Goal: Task Accomplishment & Management: Complete application form

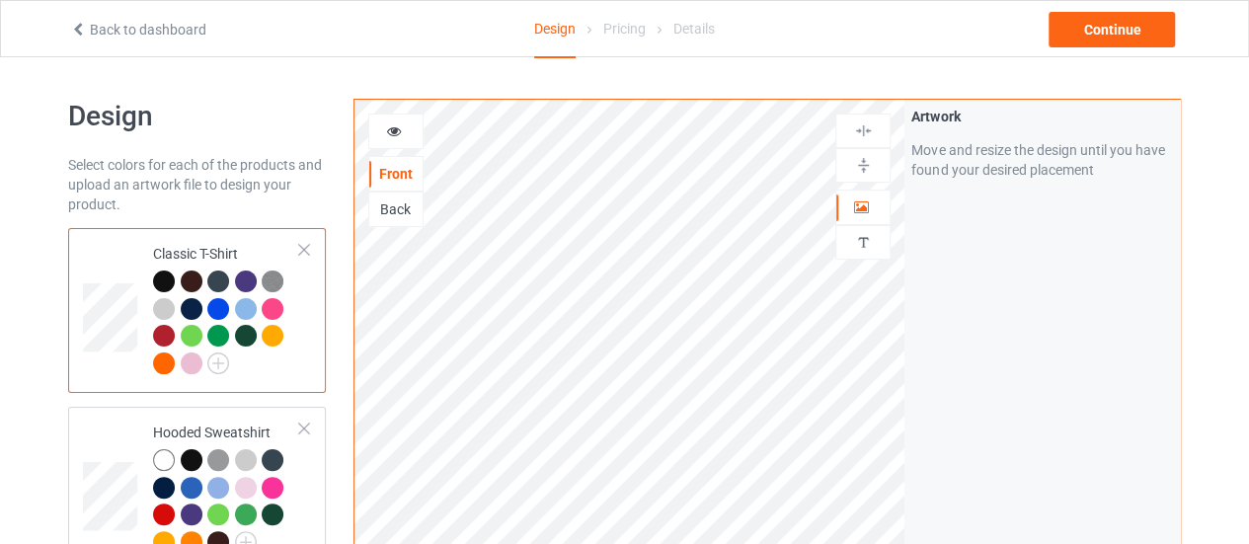
scroll to position [99, 0]
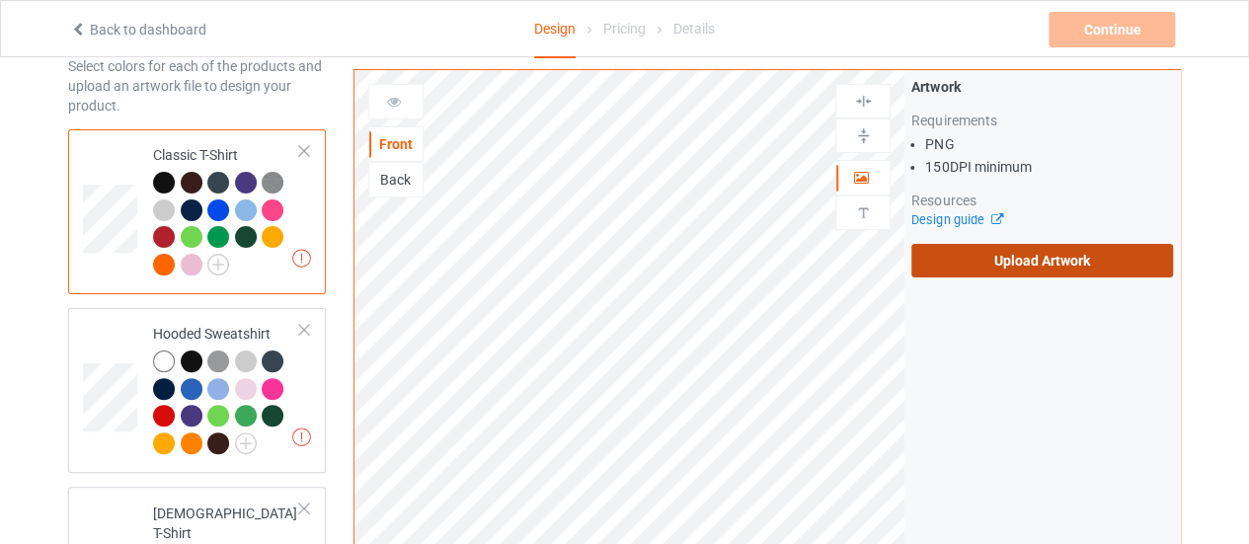
click at [979, 265] on label "Upload Artwork" at bounding box center [1042, 261] width 262 height 34
click at [0, 0] on input "Upload Artwork" at bounding box center [0, 0] width 0 height 0
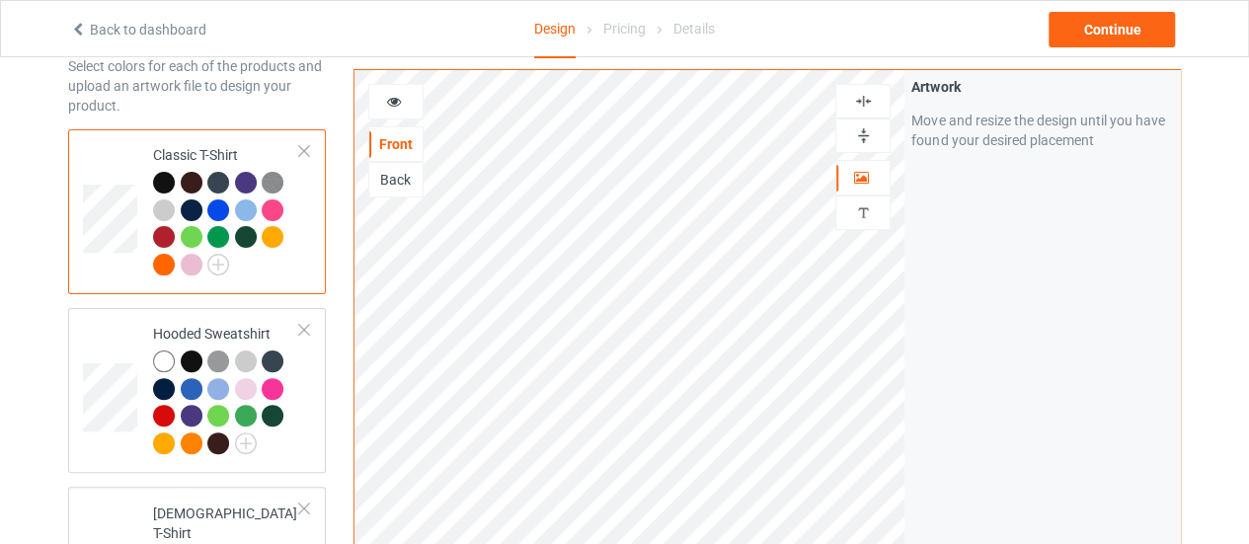
click at [387, 175] on div "Back" at bounding box center [395, 180] width 53 height 20
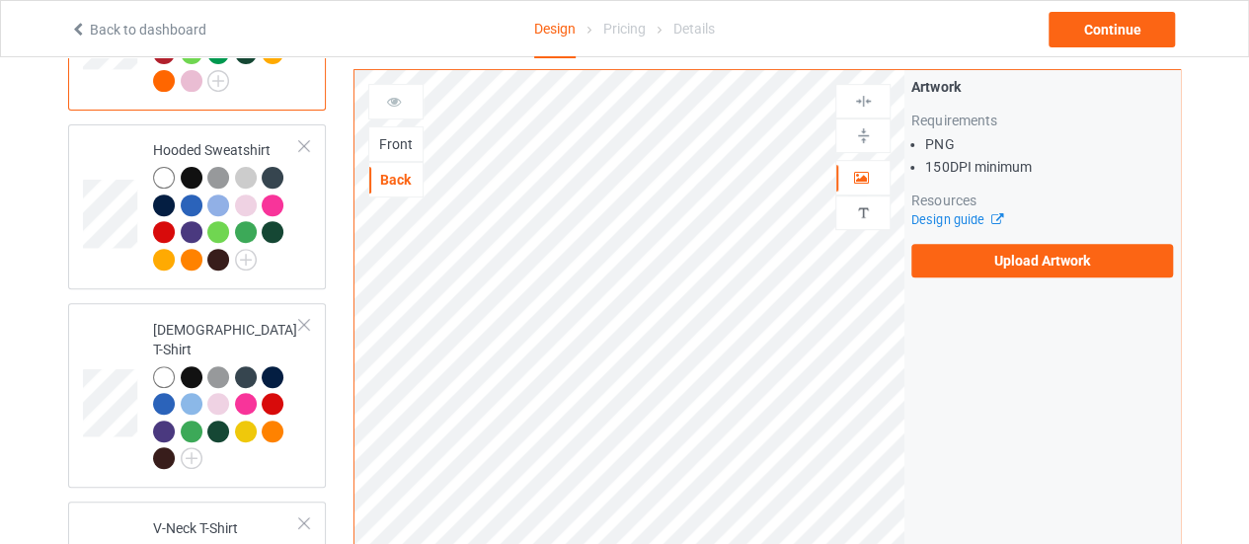
scroll to position [395, 0]
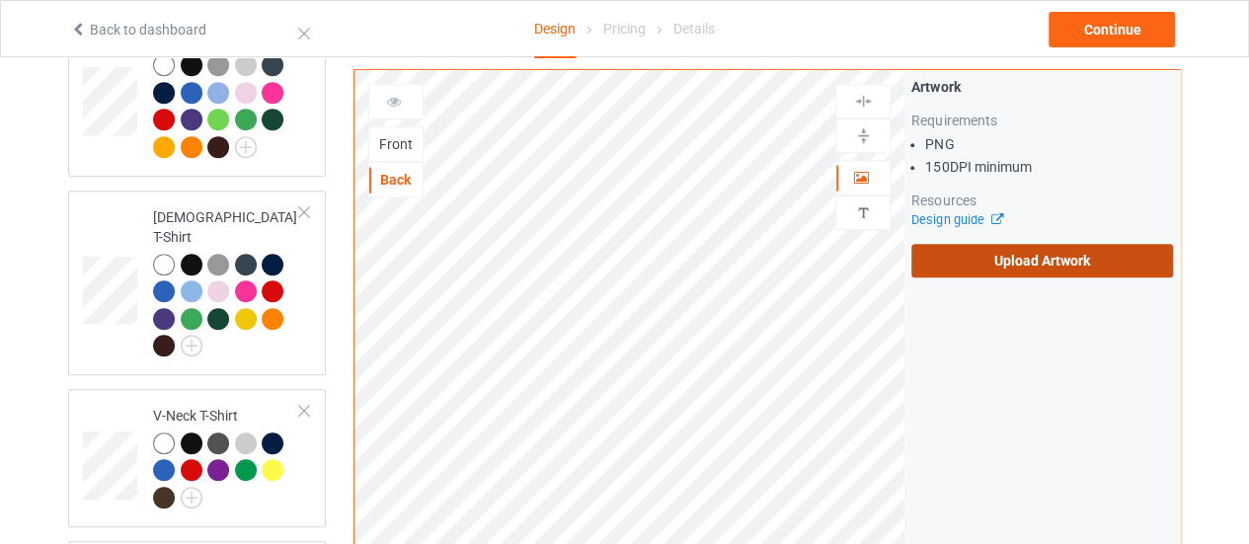
click at [972, 259] on label "Upload Artwork" at bounding box center [1042, 261] width 262 height 34
click at [0, 0] on input "Upload Artwork" at bounding box center [0, 0] width 0 height 0
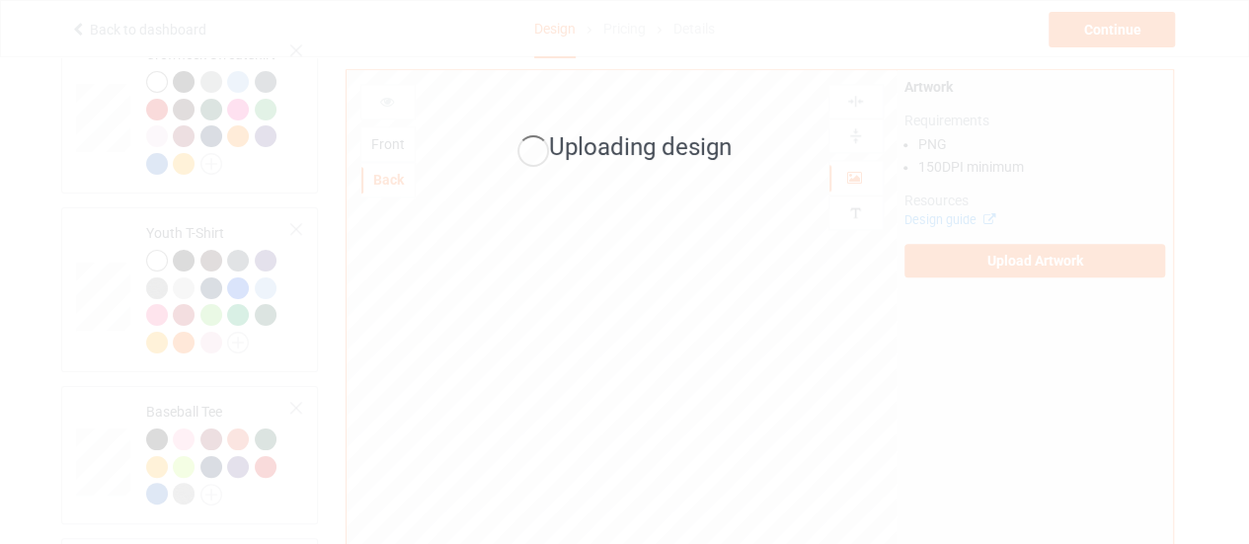
scroll to position [1184, 0]
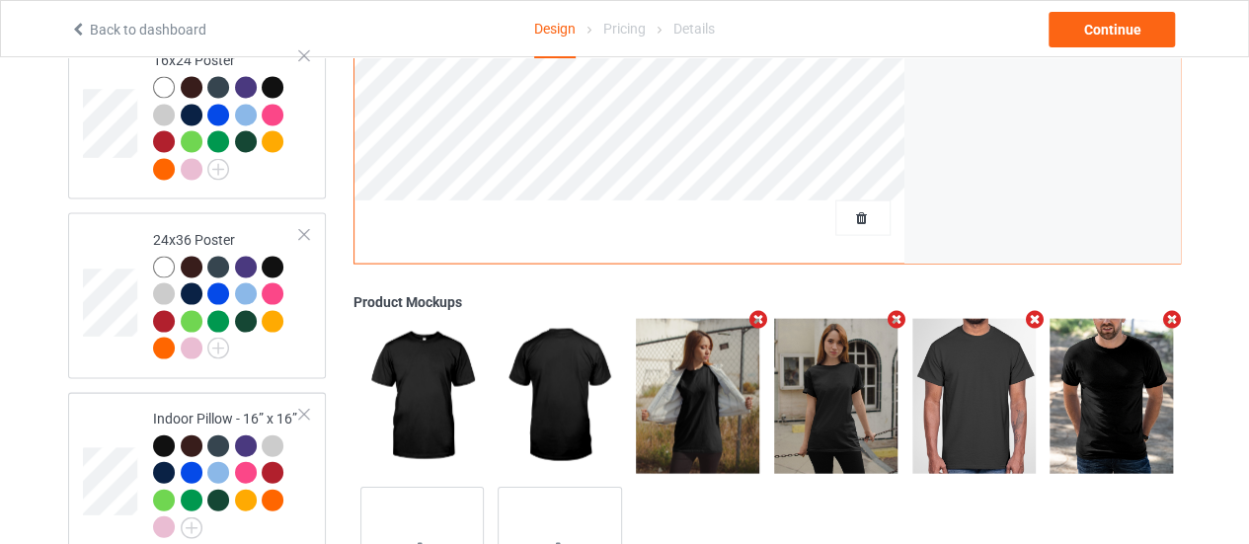
scroll to position [1974, 0]
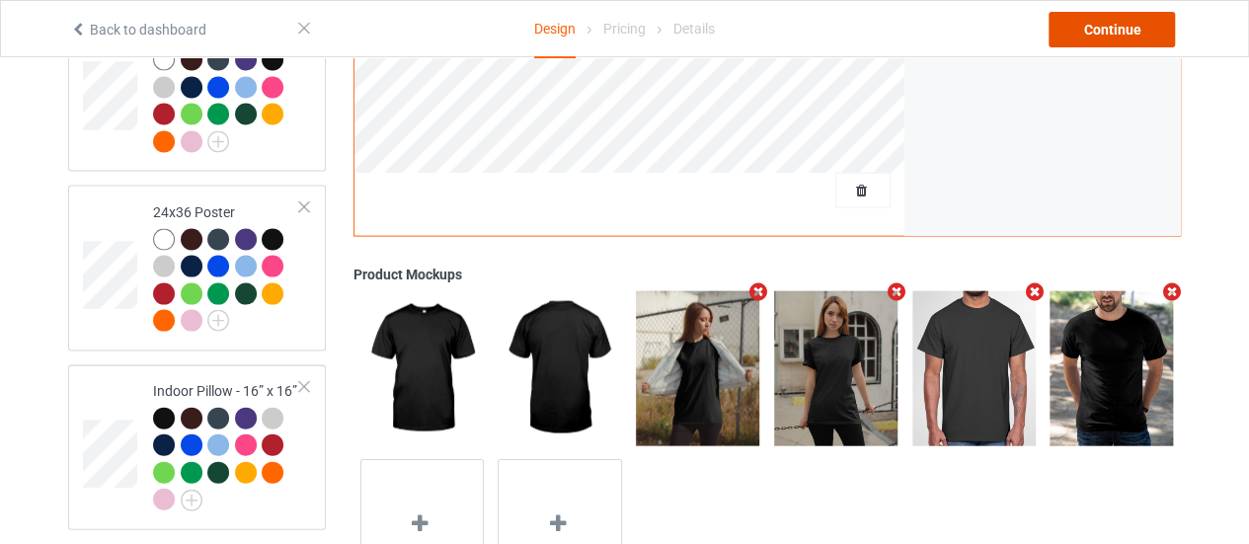
click at [1099, 17] on div "Continue" at bounding box center [1111, 30] width 126 height 36
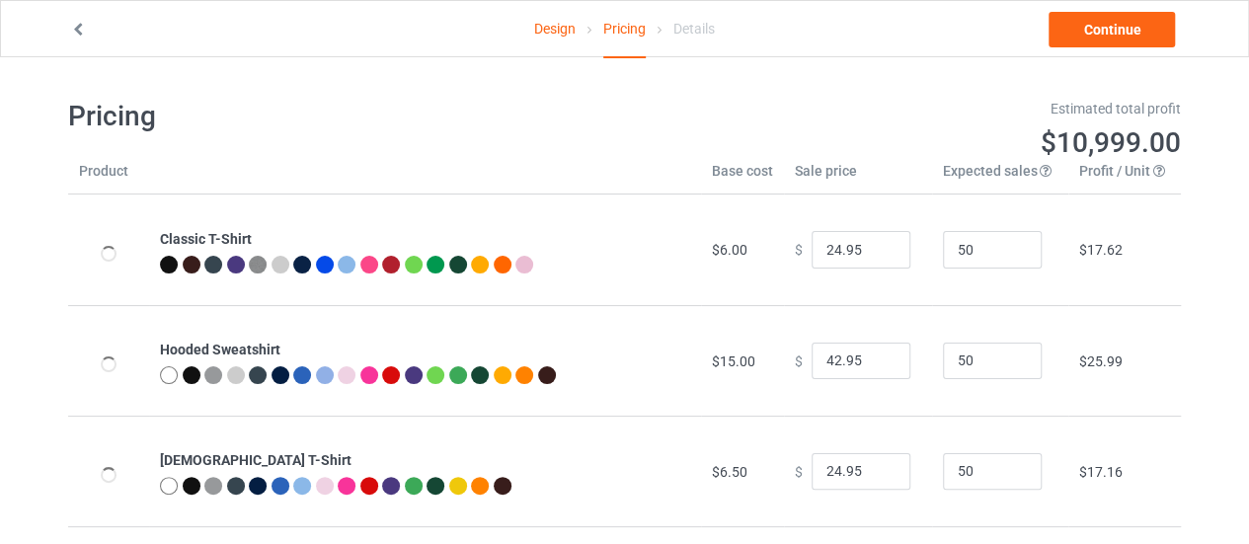
type input "26.95"
type input "46.95"
type input "26.95"
type input "30.95"
type input "31.95"
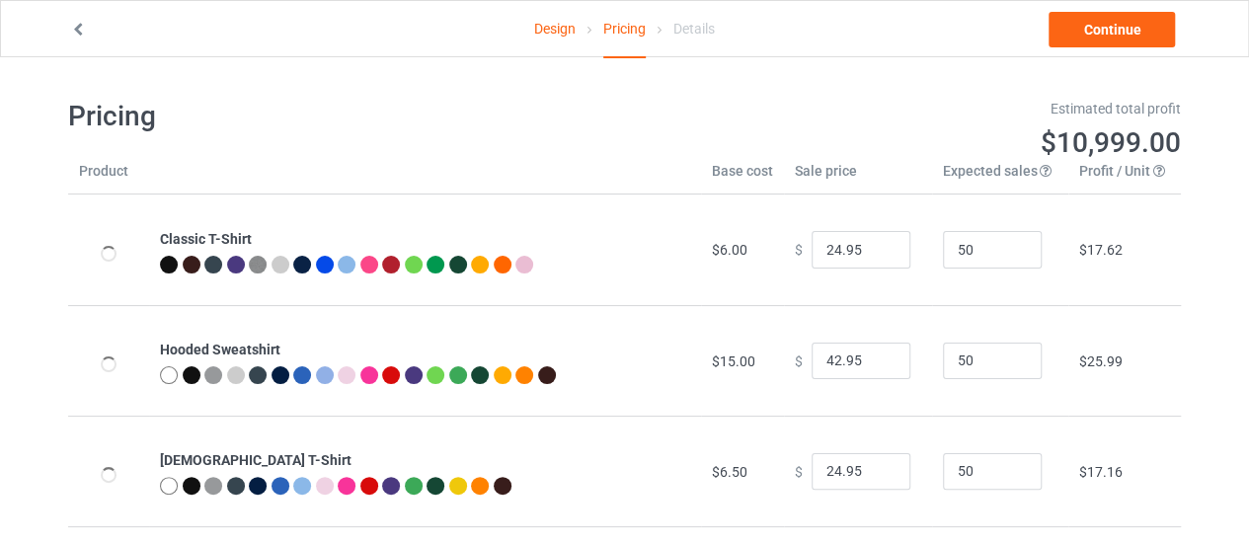
type input "39.95"
type input "26.95"
type input "39.95"
type input "20.00"
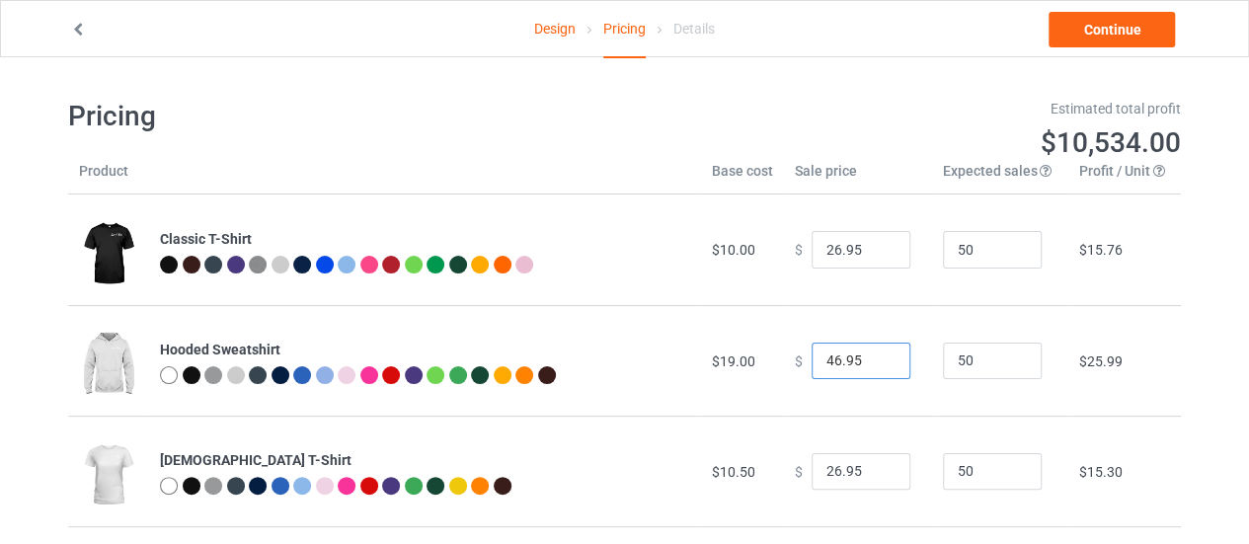
click at [824, 354] on input "46.95" at bounding box center [860, 361] width 99 height 38
type input "42.95"
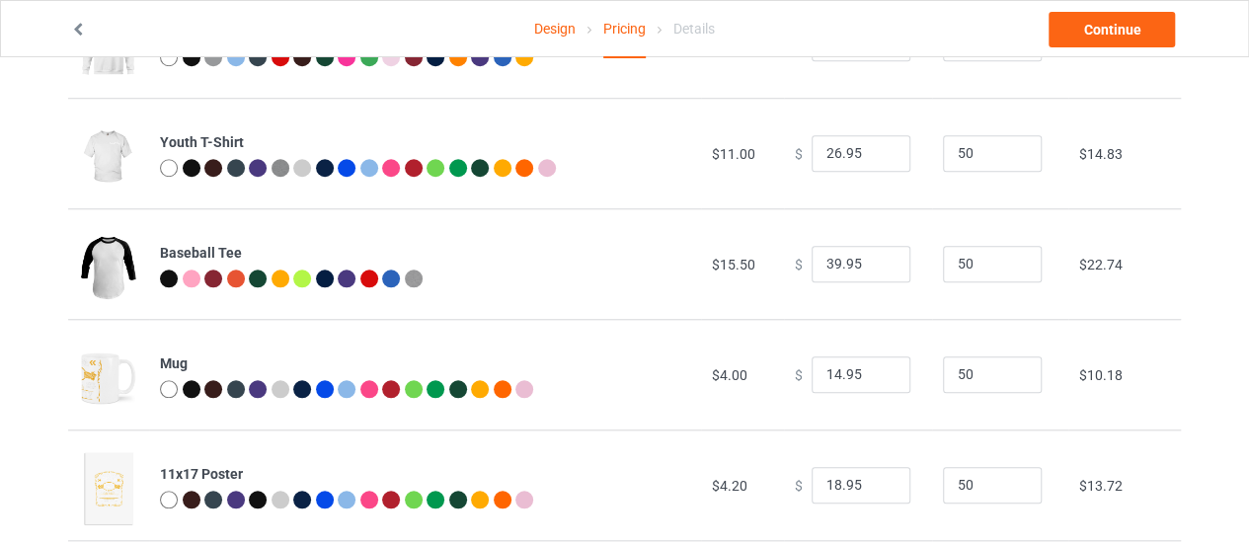
scroll to position [790, 0]
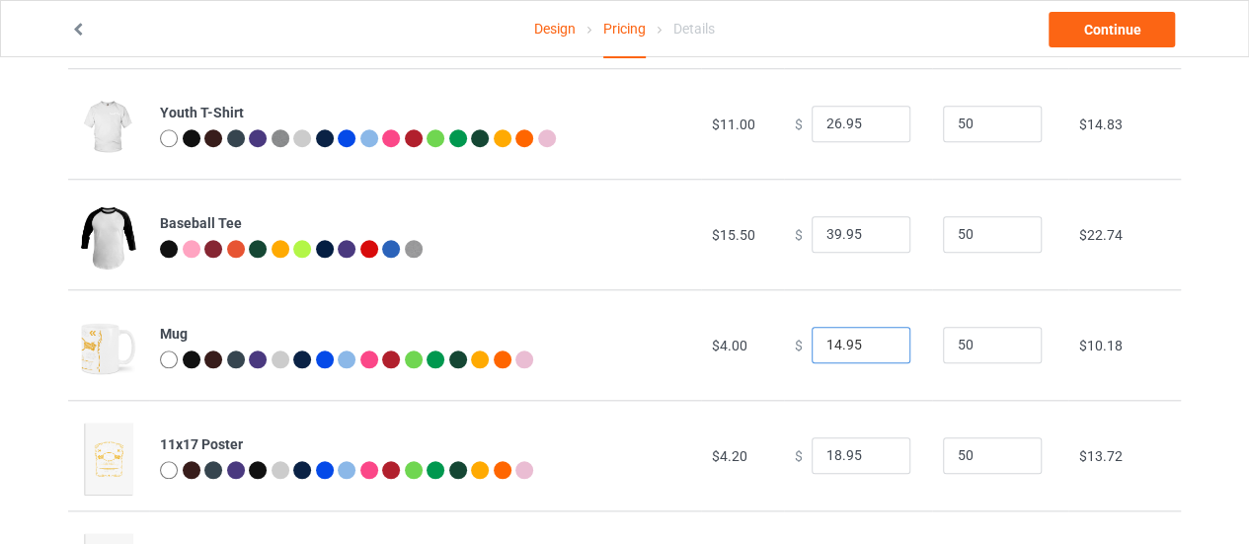
click at [825, 345] on input "14.95" at bounding box center [860, 346] width 99 height 38
click at [823, 339] on input "16.95" at bounding box center [860, 346] width 99 height 38
click at [1222, 404] on div "Design Pricing Details Continue Pricing Estimated total profit $10,534.00 Produ…" at bounding box center [624, 76] width 1249 height 1616
click at [829, 344] on input "18.95" at bounding box center [860, 346] width 99 height 38
type input "19.95"
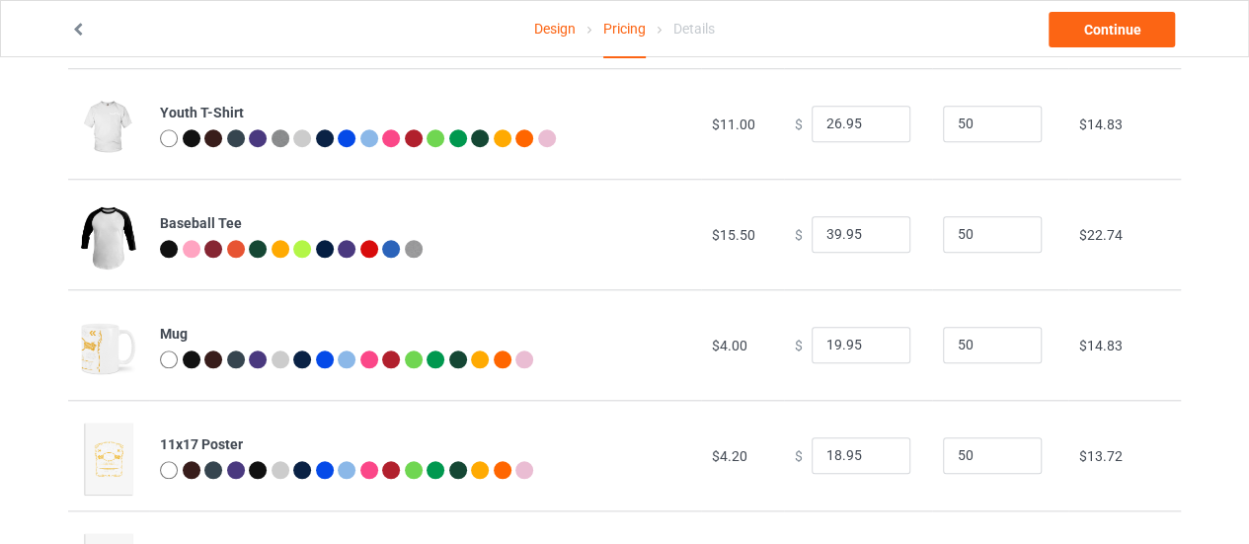
click at [1234, 415] on div "Design Pricing Details Continue Pricing Estimated total profit $10,580.50 Produ…" at bounding box center [624, 76] width 1249 height 1616
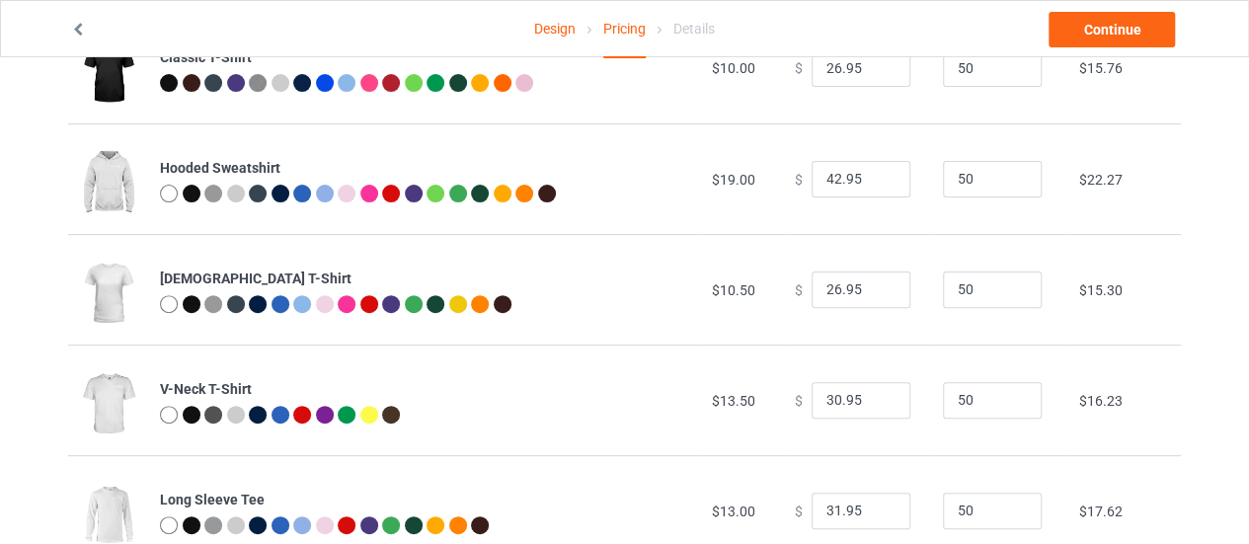
scroll to position [42, 0]
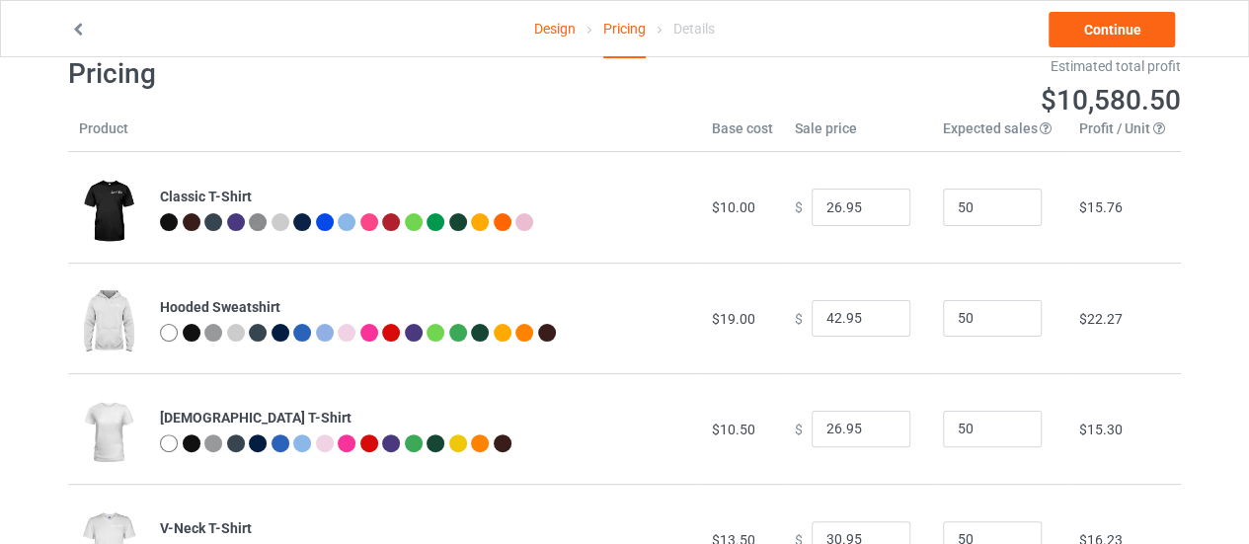
click at [553, 35] on link "Design" at bounding box center [554, 28] width 41 height 55
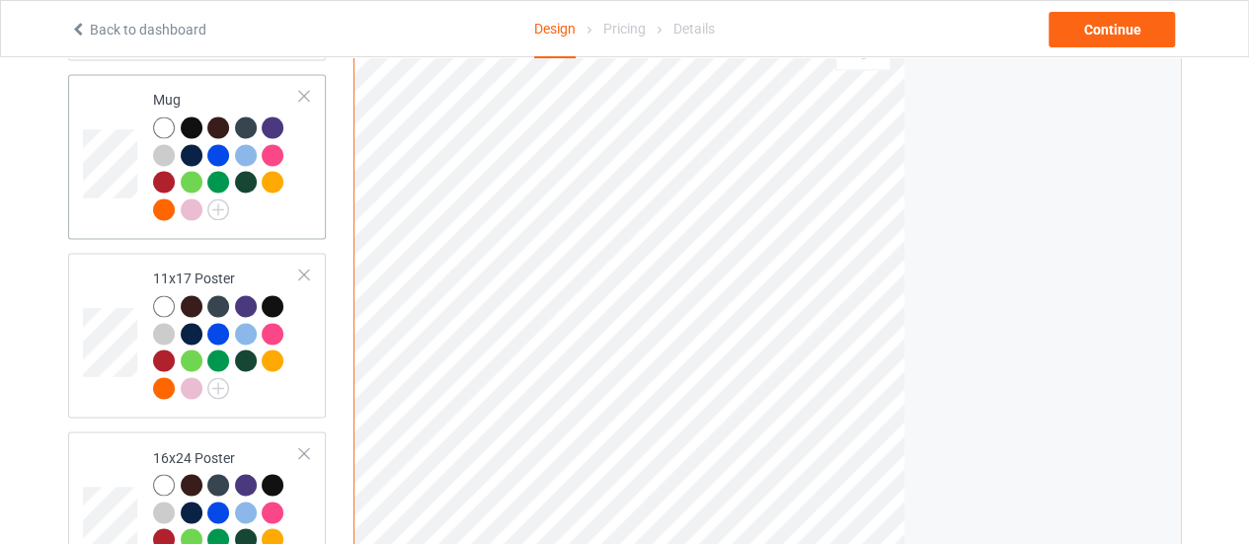
scroll to position [1777, 0]
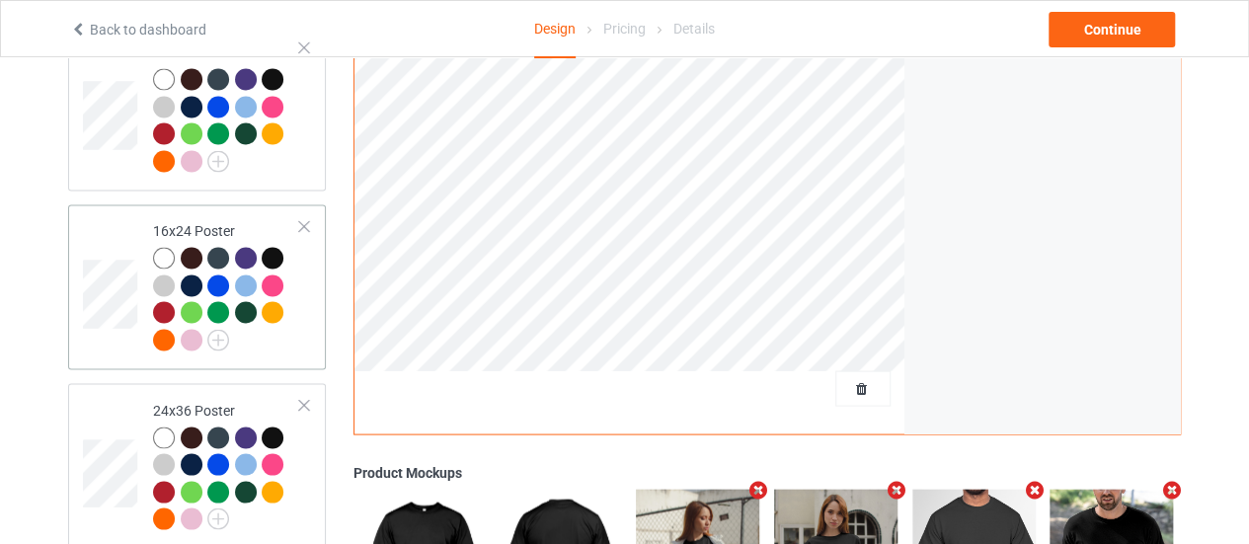
click at [299, 219] on div at bounding box center [304, 226] width 14 height 14
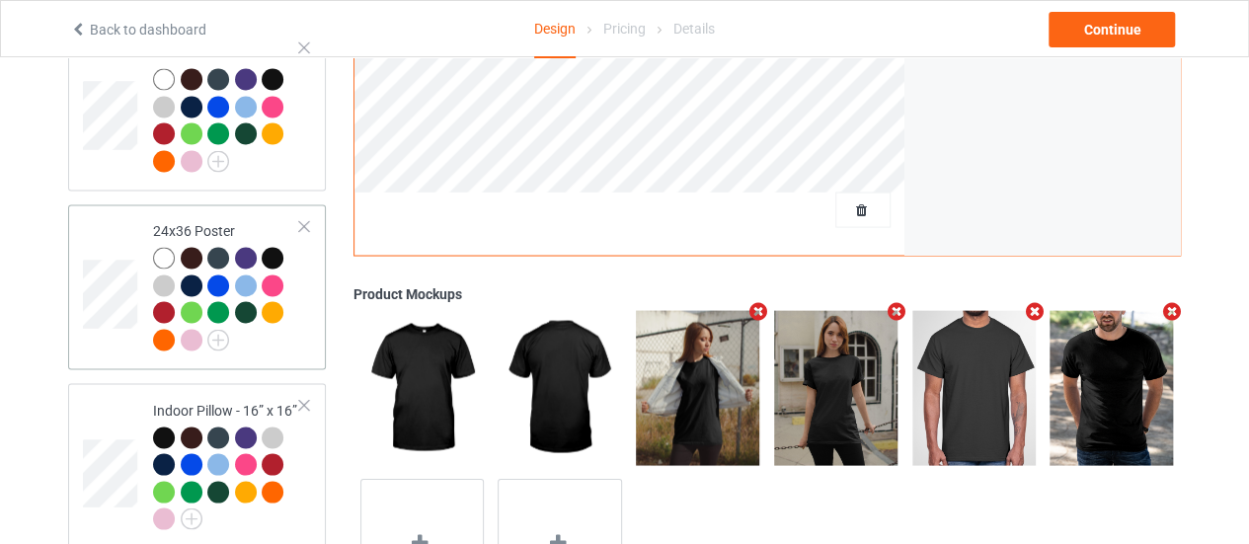
click at [299, 219] on div at bounding box center [304, 226] width 14 height 14
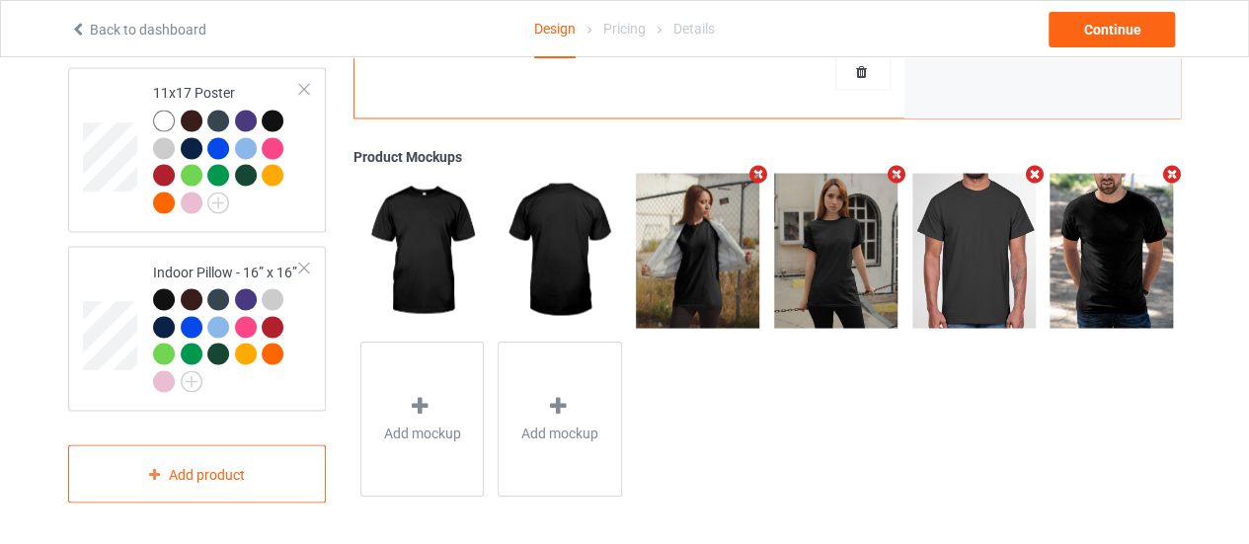
scroll to position [1711, 0]
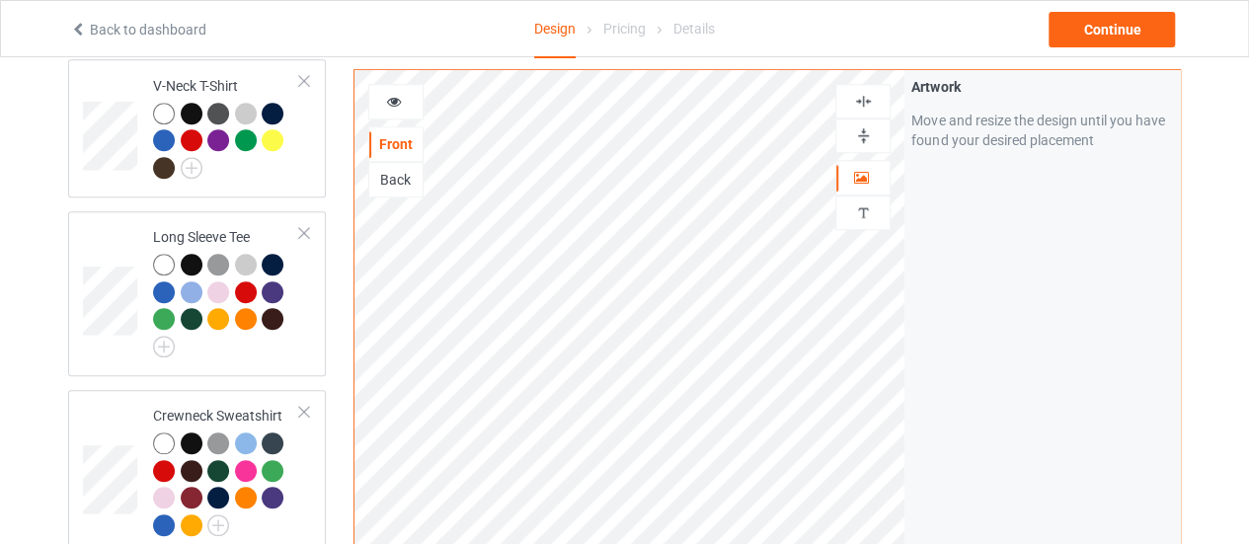
scroll to position [922, 0]
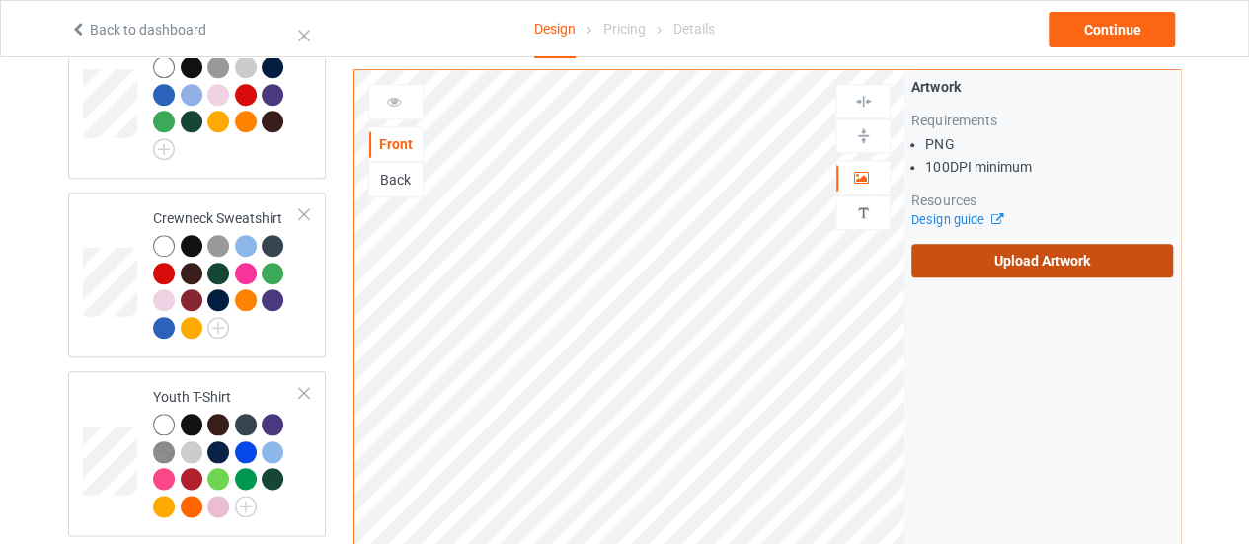
click at [953, 273] on label "Upload Artwork" at bounding box center [1042, 261] width 262 height 34
click at [0, 0] on input "Upload Artwork" at bounding box center [0, 0] width 0 height 0
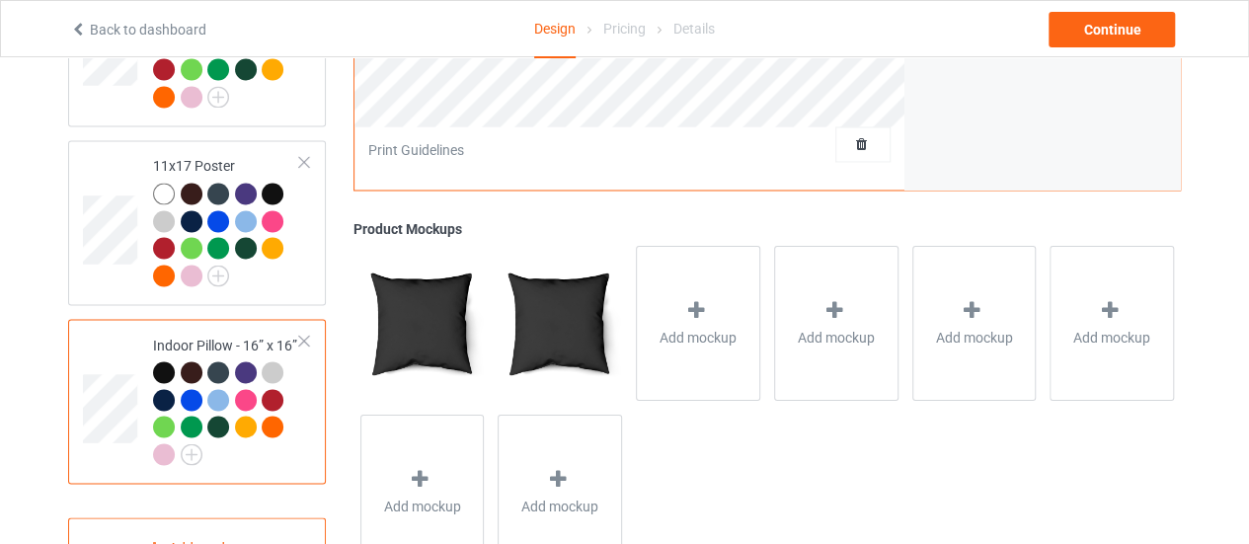
scroll to position [1711, 0]
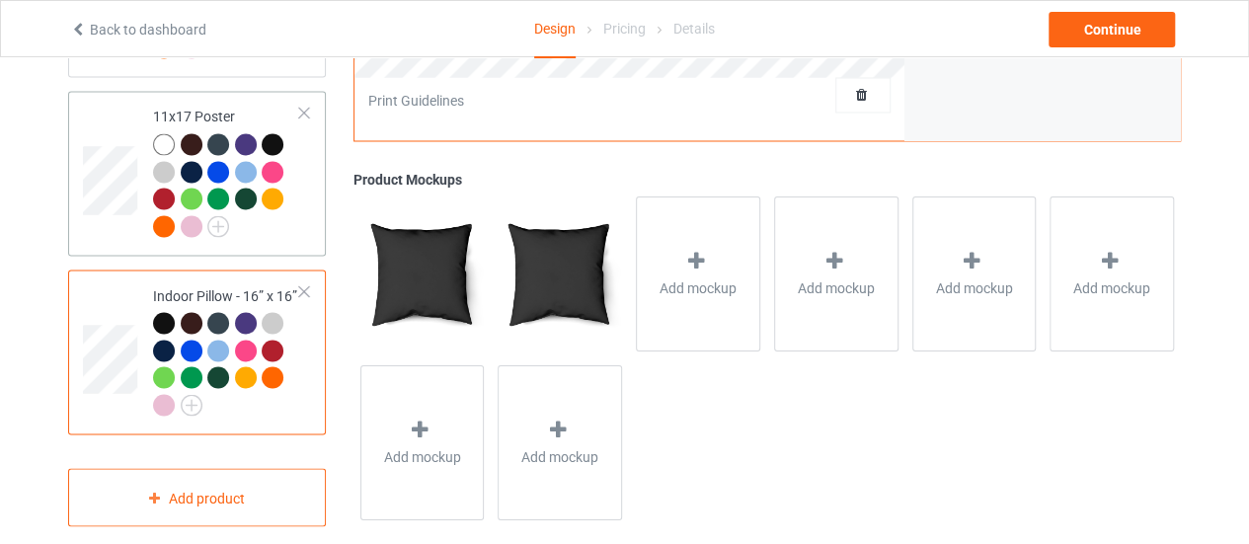
click at [304, 106] on div at bounding box center [304, 113] width 14 height 14
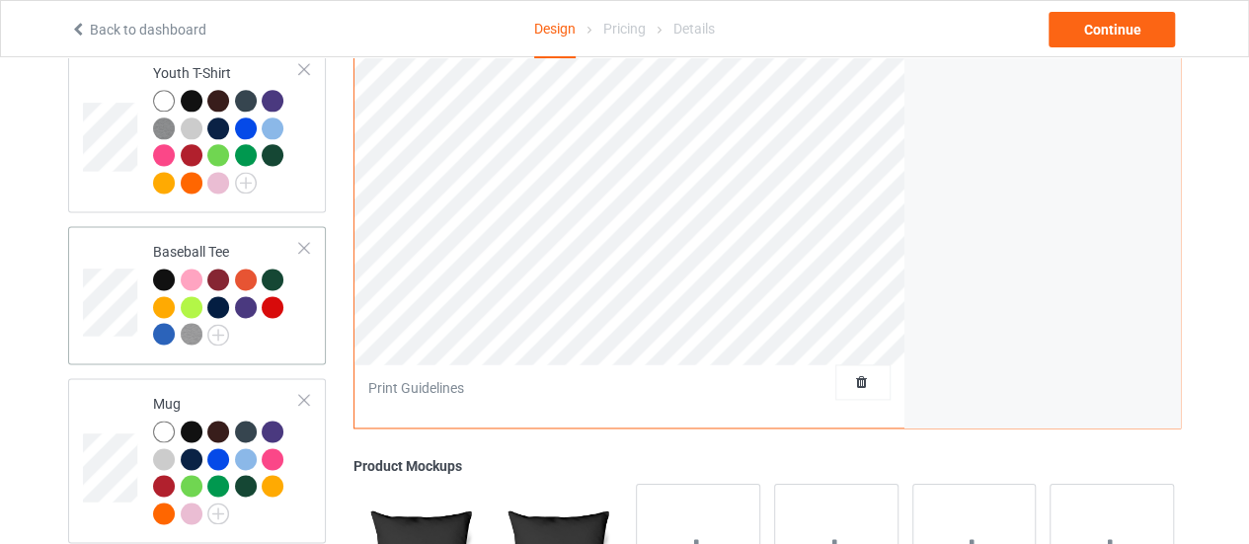
scroll to position [1237, 0]
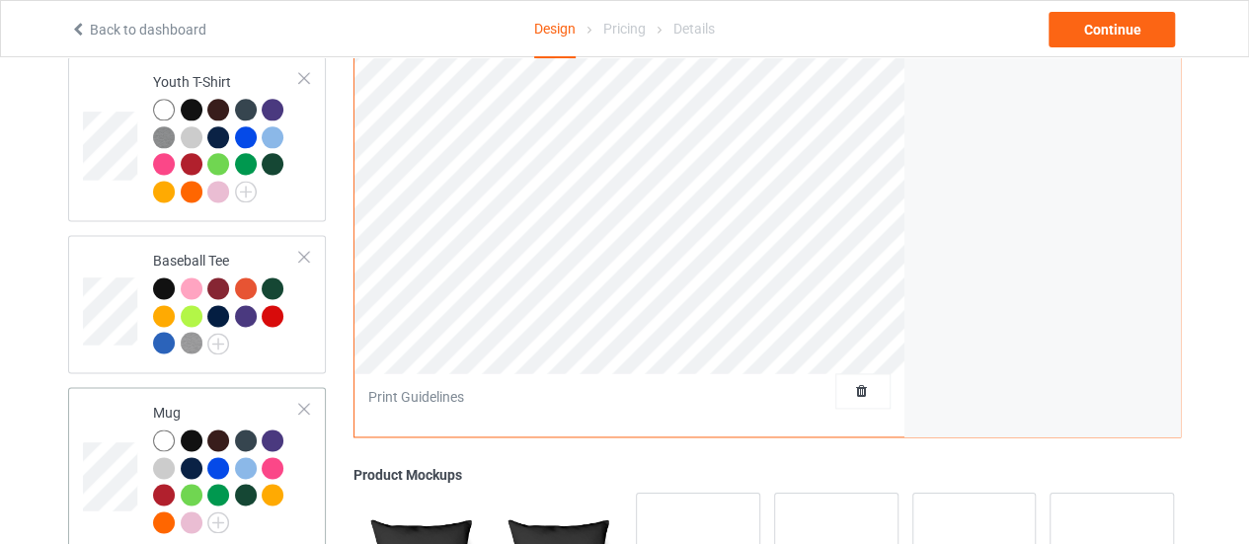
click at [120, 414] on td at bounding box center [112, 469] width 59 height 149
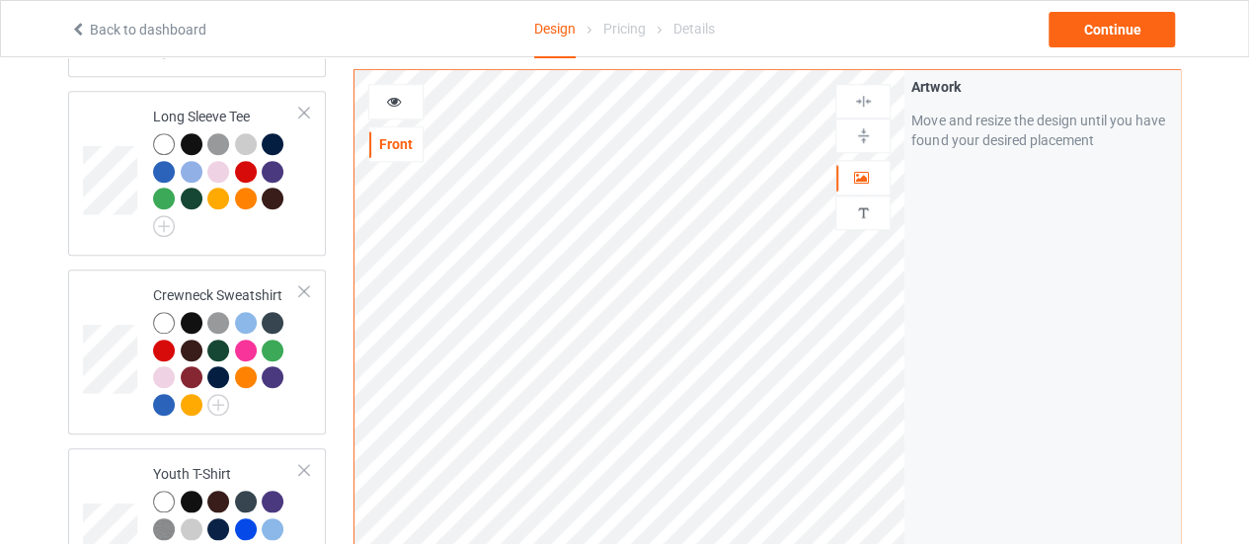
scroll to position [842, 0]
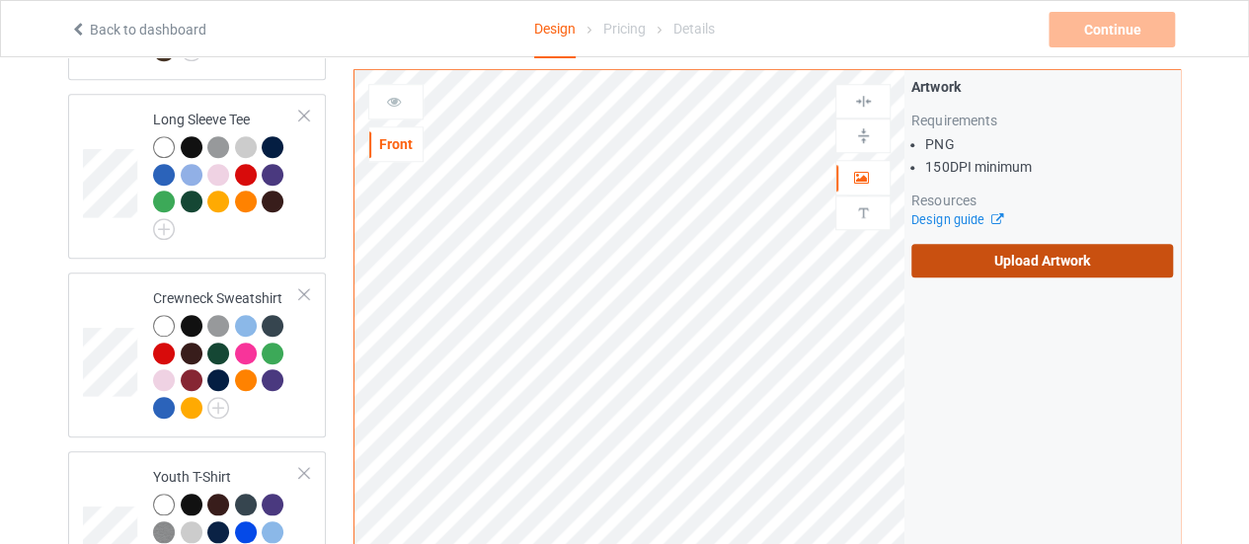
click at [947, 244] on label "Upload Artwork" at bounding box center [1042, 261] width 262 height 34
click at [0, 0] on input "Upload Artwork" at bounding box center [0, 0] width 0 height 0
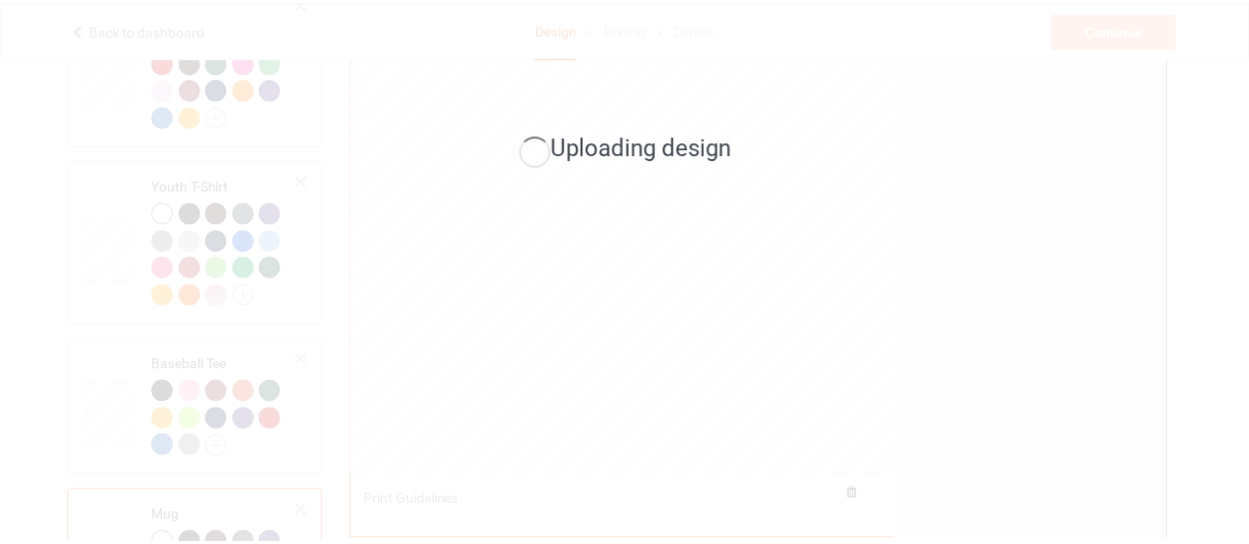
scroll to position [1237, 0]
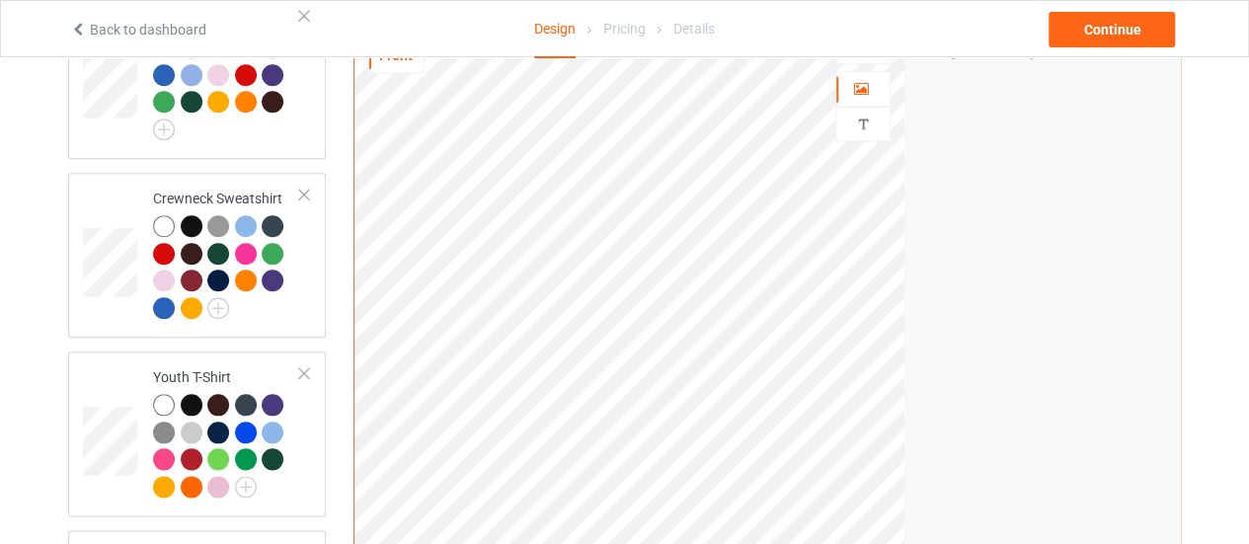
scroll to position [941, 0]
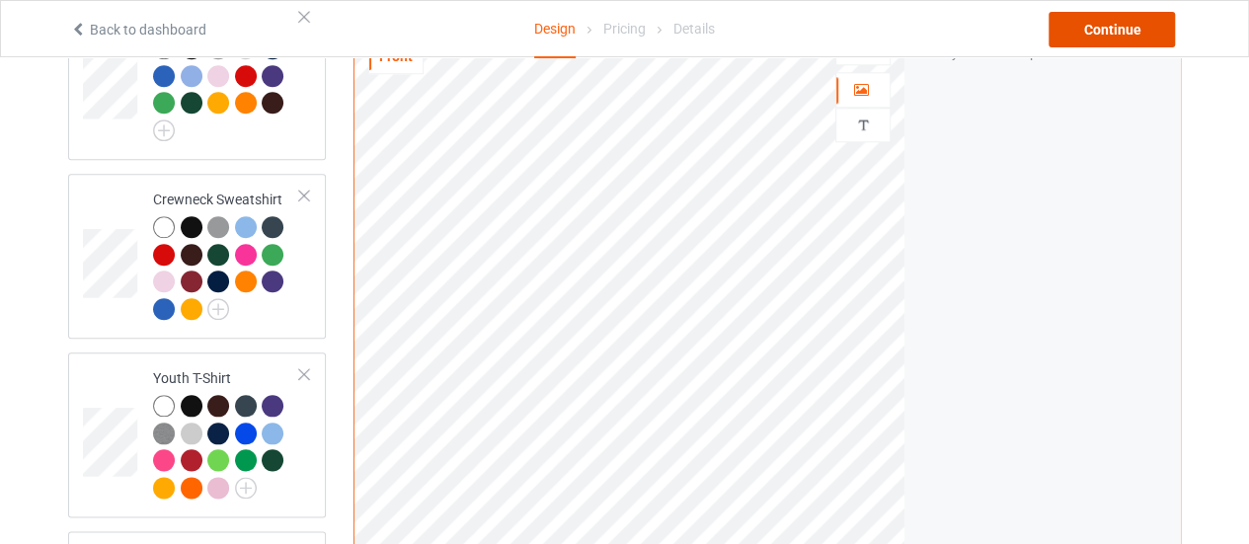
click at [1103, 31] on div "Continue" at bounding box center [1111, 30] width 126 height 36
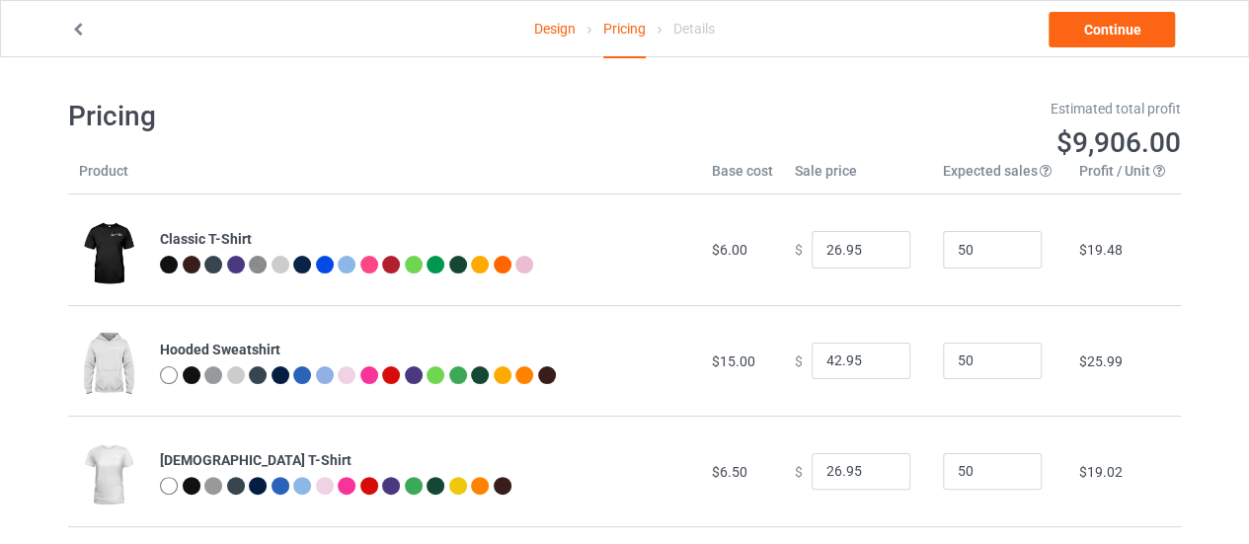
type input "46.95"
click at [821, 242] on input "26.95" at bounding box center [860, 250] width 99 height 38
type input "27.95"
click at [825, 465] on input "26.95" at bounding box center [860, 472] width 99 height 38
type input "27.95"
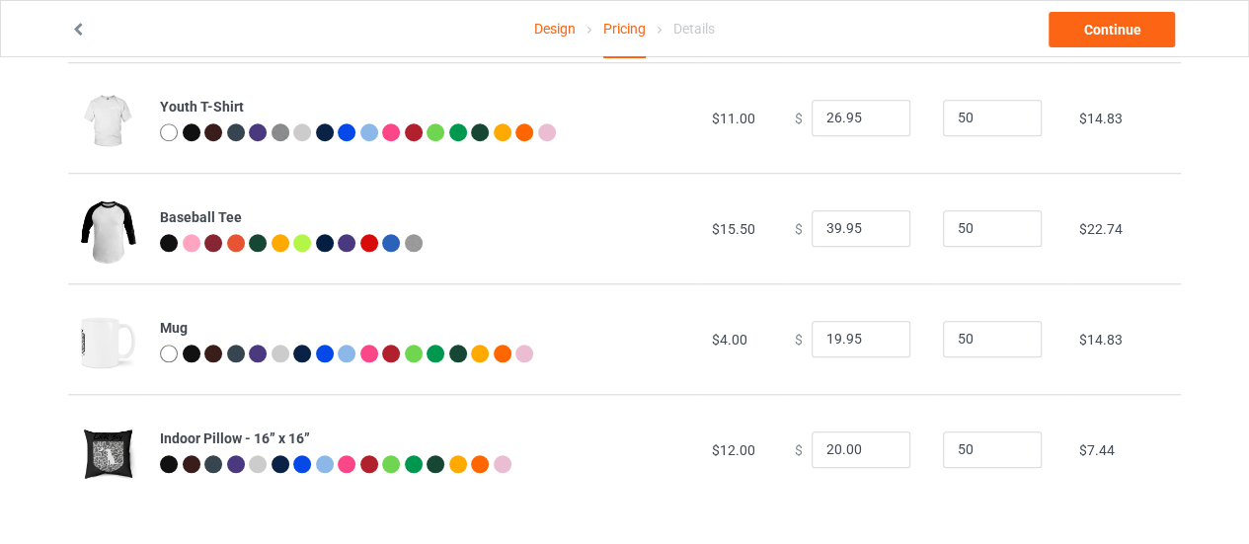
scroll to position [797, 0]
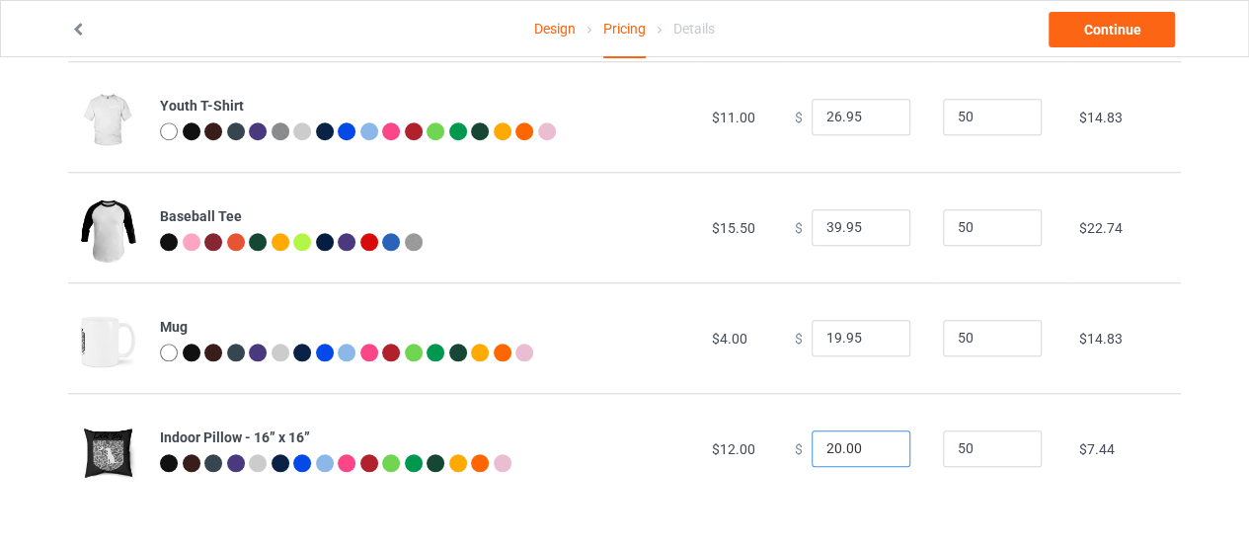
click at [824, 447] on input "20.00" at bounding box center [860, 449] width 99 height 38
drag, startPoint x: 849, startPoint y: 449, endPoint x: 831, endPoint y: 449, distance: 17.8
click at [831, 449] on input "26.00" at bounding box center [860, 449] width 99 height 38
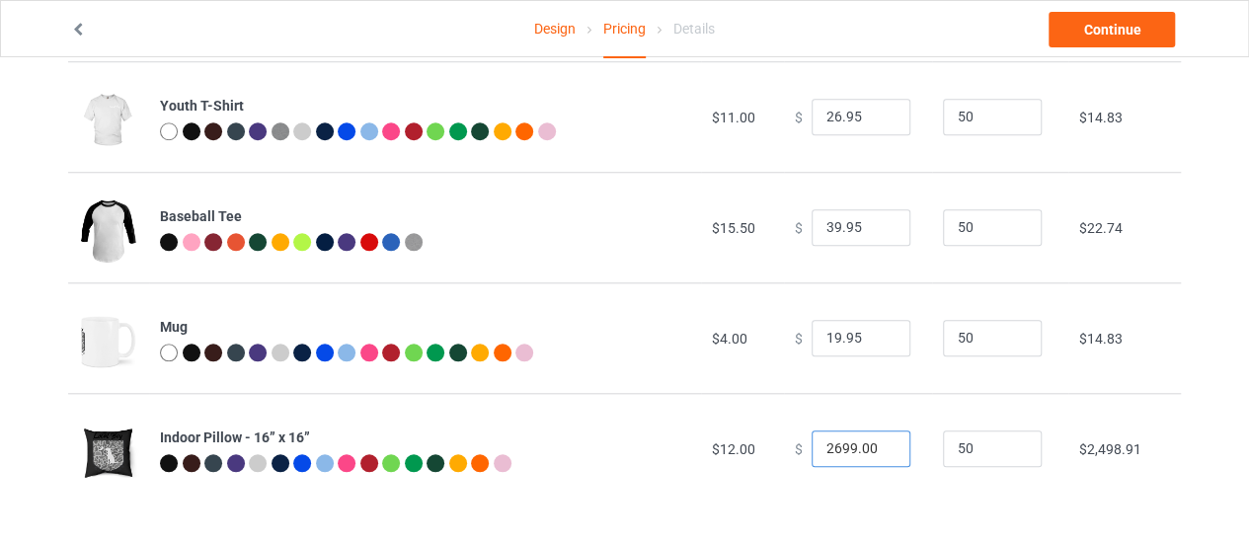
click at [831, 448] on input "2699.00" at bounding box center [860, 449] width 99 height 38
drag, startPoint x: 866, startPoint y: 449, endPoint x: 832, endPoint y: 447, distance: 33.6
click at [832, 447] on input "2699.00" at bounding box center [860, 449] width 99 height 38
type input "26.99"
click at [1131, 494] on td "$13.94" at bounding box center [1124, 448] width 113 height 111
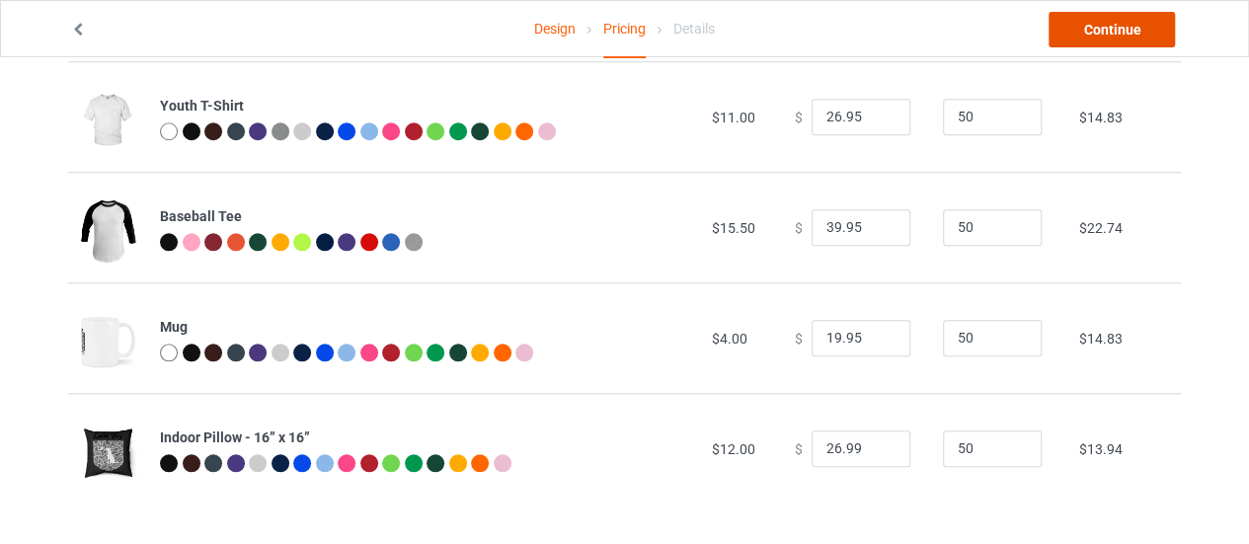
click at [1130, 23] on link "Continue" at bounding box center [1111, 30] width 126 height 36
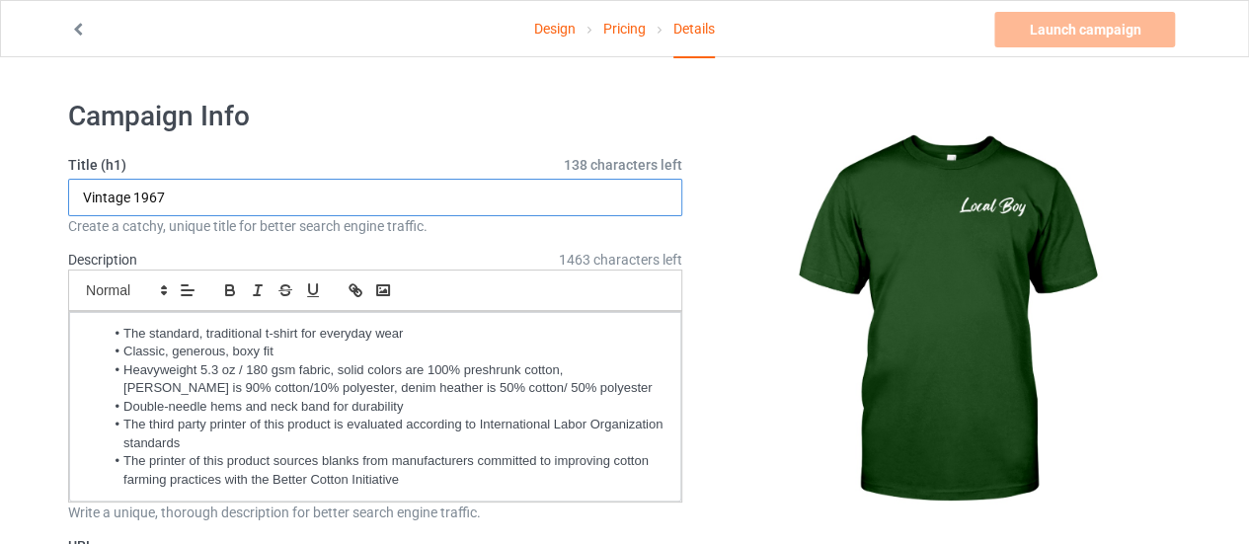
drag, startPoint x: 214, startPoint y: 190, endPoint x: 12, endPoint y: 195, distance: 202.4
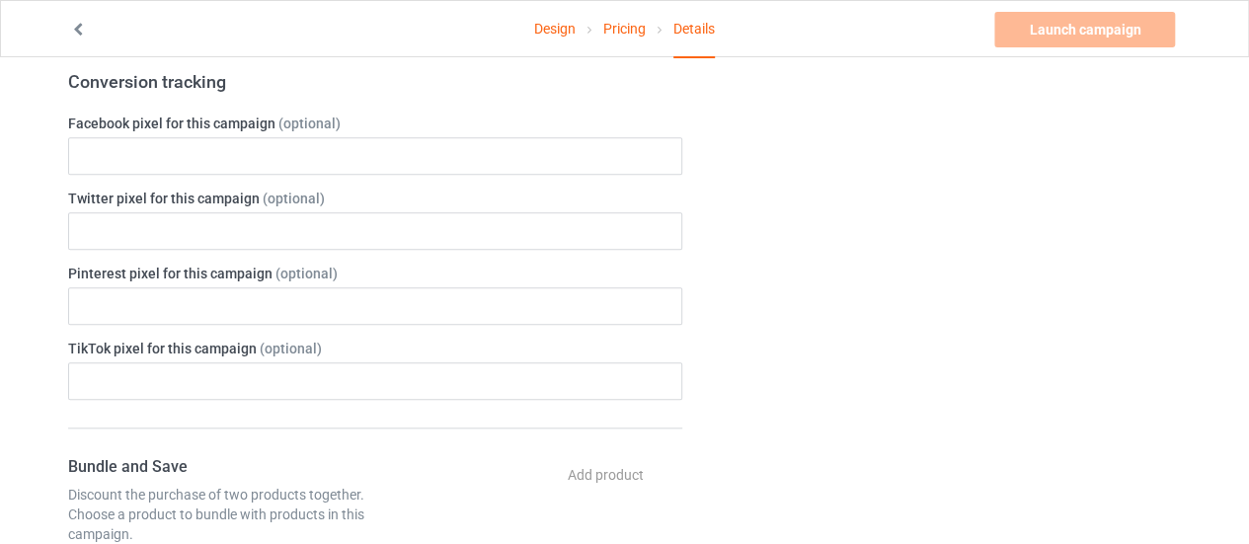
scroll to position [296, 0]
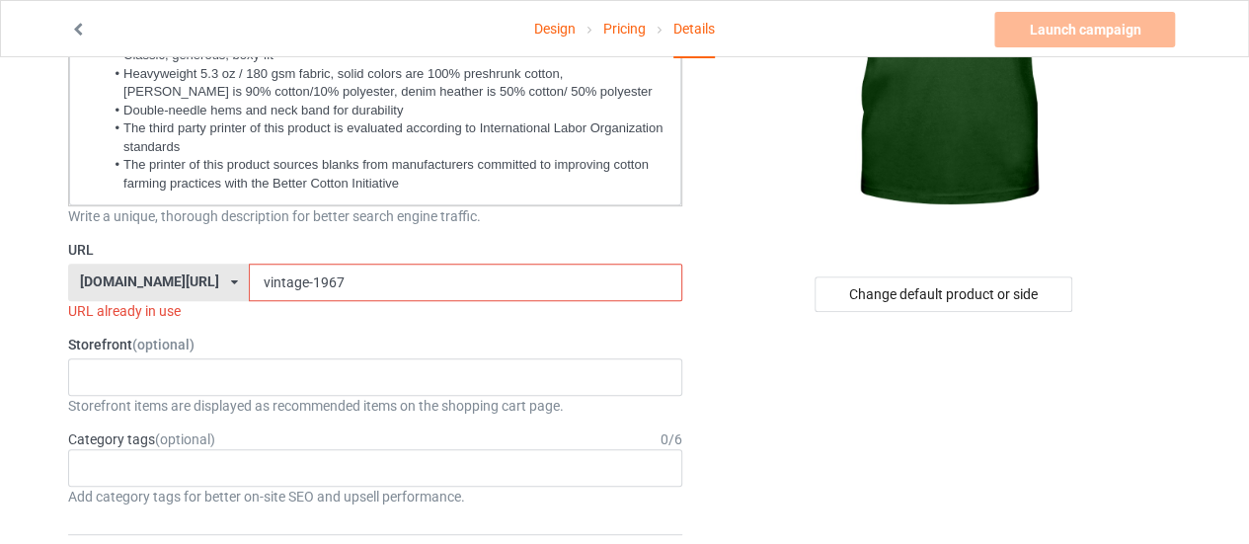
type input "Limited Edition"
drag, startPoint x: 336, startPoint y: 267, endPoint x: 166, endPoint y: 266, distance: 169.8
click at [166, 266] on div "[DOMAIN_NAME][URL] [DOMAIN_NAME][URL] [DOMAIN_NAME][URL] [DOMAIN_NAME][URL] [DO…" at bounding box center [375, 283] width 614 height 38
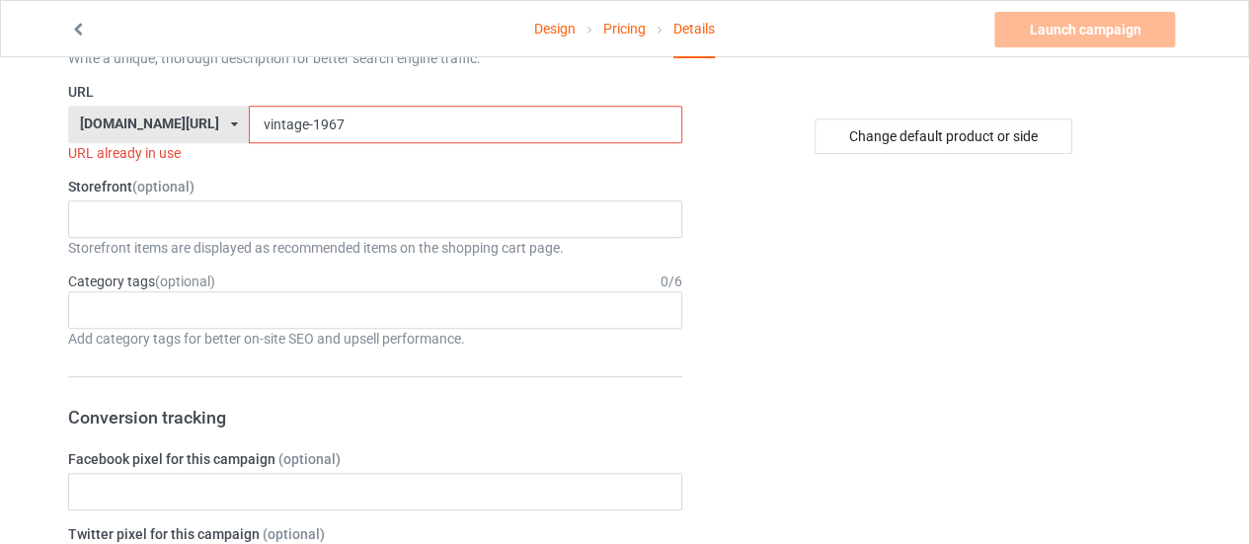
scroll to position [493, 0]
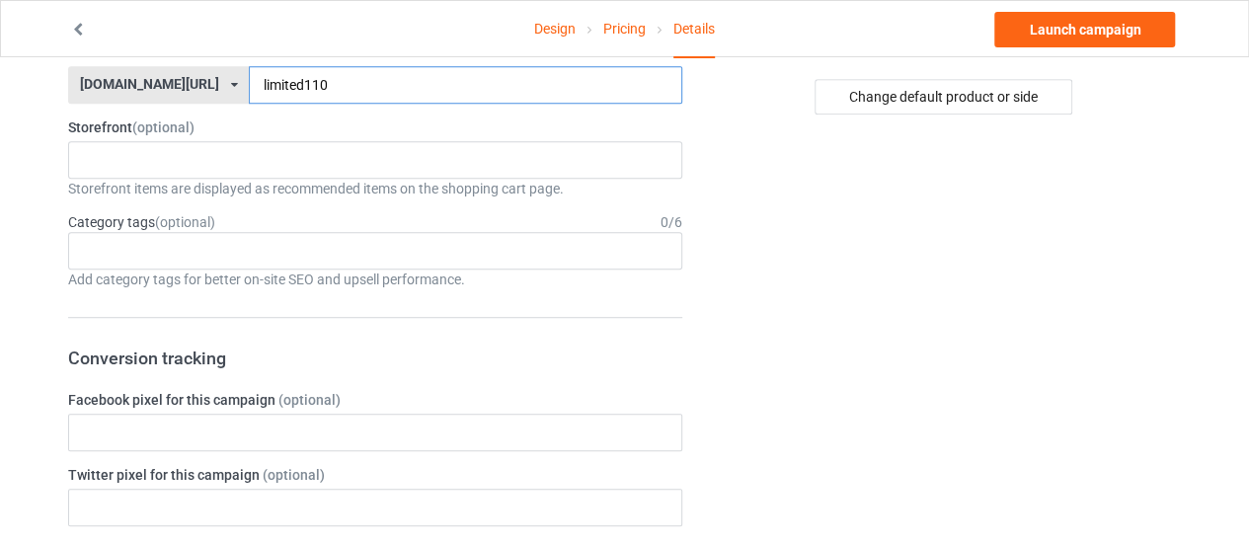
type input "limited110"
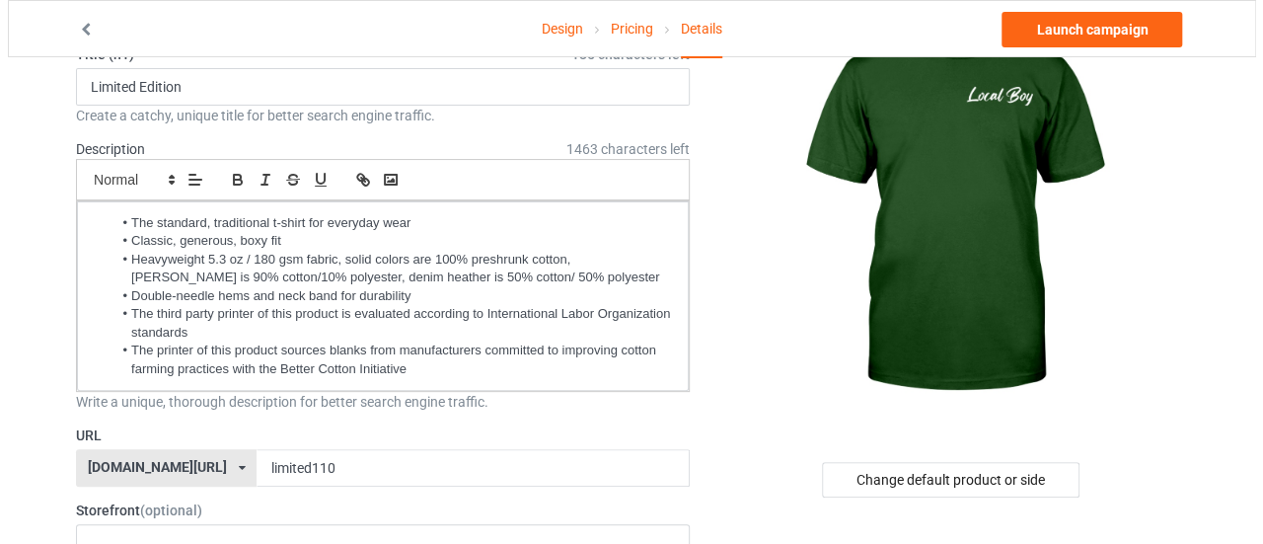
scroll to position [0, 0]
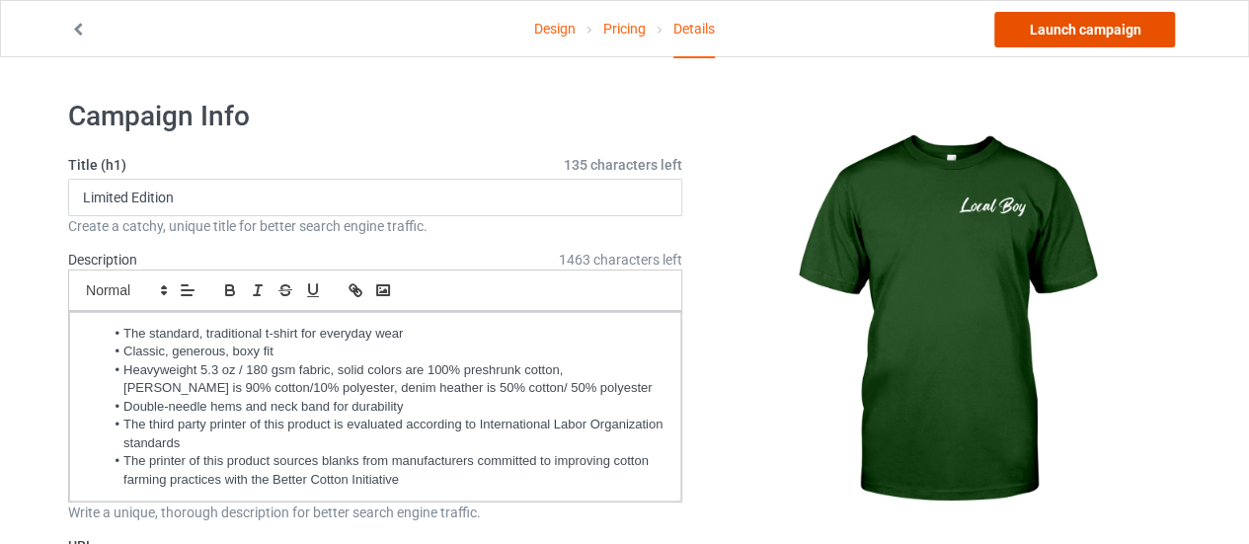
click at [1071, 33] on link "Launch campaign" at bounding box center [1084, 30] width 181 height 36
